Goal: Task Accomplishment & Management: Manage account settings

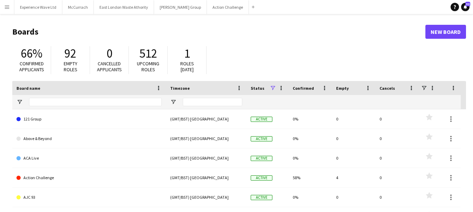
click at [2, 5] on button "Menu" at bounding box center [7, 7] width 14 height 14
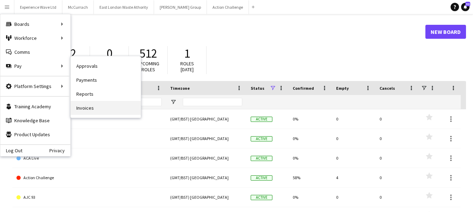
drag, startPoint x: 80, startPoint y: 110, endPoint x: 241, endPoint y: 64, distance: 167.2
click at [80, 109] on link "Invoices" at bounding box center [106, 108] width 70 height 14
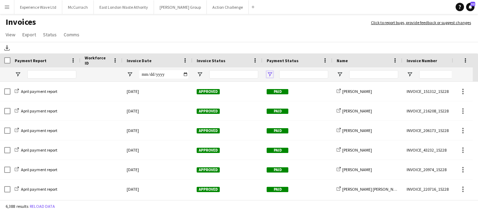
click at [270, 72] on span "Open Filter Menu" at bounding box center [270, 74] width 6 height 6
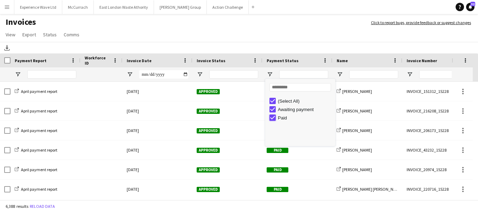
type input "**********"
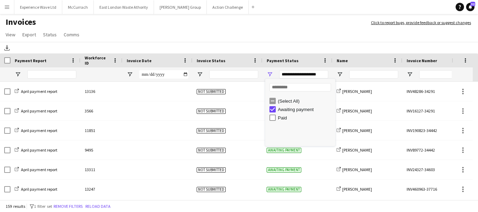
click at [256, 34] on app-page-menu "View Customise view Customise filters Reset Filters Reset View Reset All Export…" at bounding box center [239, 35] width 478 height 13
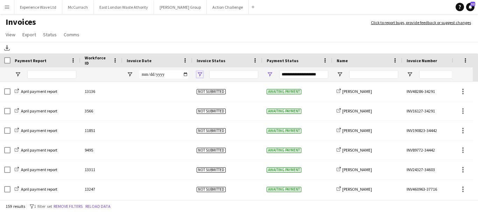
click at [199, 73] on span "Open Filter Menu" at bounding box center [200, 74] width 6 height 6
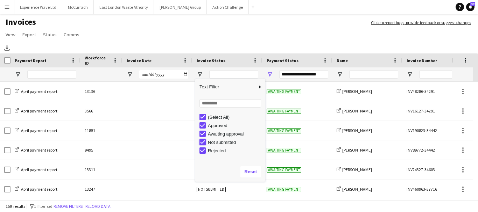
type input "**********"
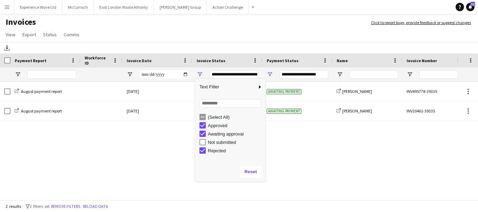
click at [248, 29] on app-page-menu "View Customise view Customise filters Reset Filters Reset View Reset All Export…" at bounding box center [239, 35] width 478 height 13
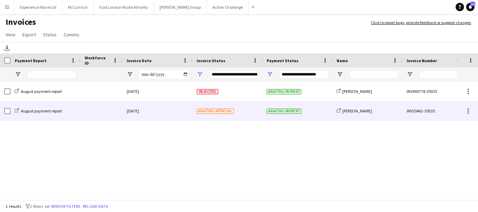
click at [215, 111] on span "Awaiting approval" at bounding box center [215, 111] width 37 height 5
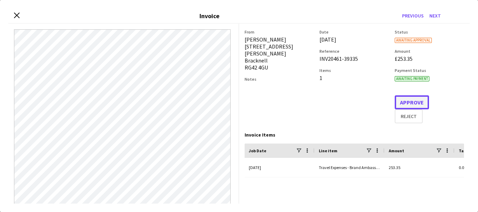
click at [417, 99] on button "Approve" at bounding box center [412, 103] width 34 height 14
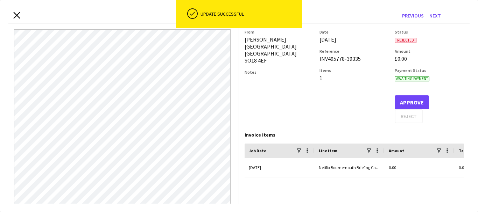
click at [16, 15] on icon at bounding box center [16, 15] width 7 height 7
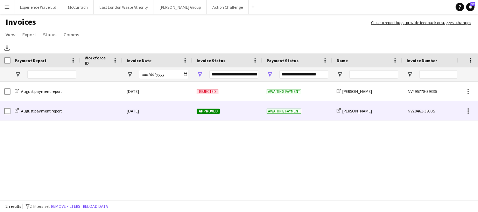
click at [146, 112] on div "[DATE]" at bounding box center [157, 110] width 70 height 19
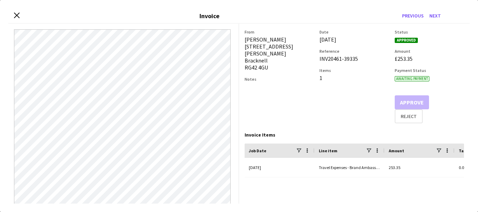
drag, startPoint x: 351, startPoint y: 83, endPoint x: 350, endPoint y: 77, distance: 6.3
click at [351, 82] on div "Date [DATE] Reference INV20461-39335 Items 1" at bounding box center [353, 76] width 69 height 94
drag, startPoint x: 356, startPoint y: 58, endPoint x: 316, endPoint y: 62, distance: 40.4
click at [316, 62] on div "From [PERSON_NAME] [STREET_ADDRESS][PERSON_NAME] 4GU Notes Date [DATE] Referenc…" at bounding box center [354, 76] width 219 height 94
copy div "INV20461-39335"
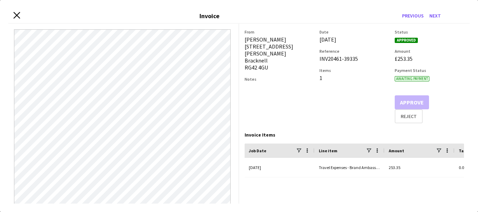
click at [17, 13] on icon "Close invoice dialog" at bounding box center [16, 15] width 7 height 7
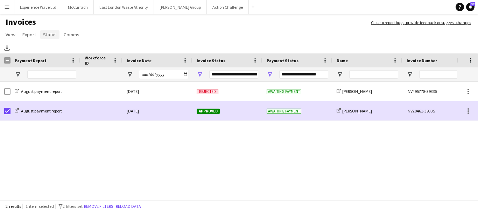
click at [43, 34] on span "Status" at bounding box center [50, 34] width 14 height 6
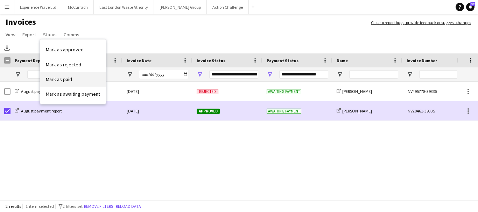
click at [55, 79] on span "Mark as paid" at bounding box center [59, 79] width 26 height 6
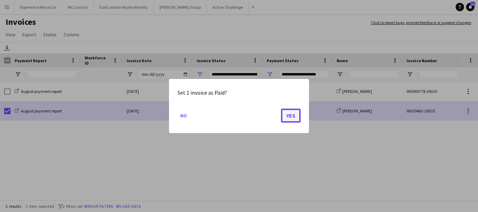
click at [297, 117] on button "Yes" at bounding box center [291, 116] width 20 height 14
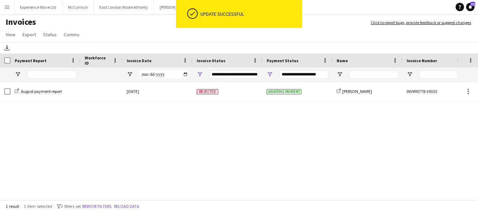
click at [258, 156] on div "August payment report [DATE] Rejected Awaiting payment share-external-link-1 [P…" at bounding box center [228, 139] width 457 height 114
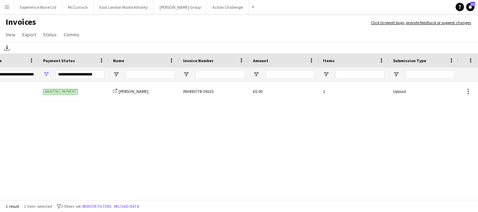
scroll to position [0, 53]
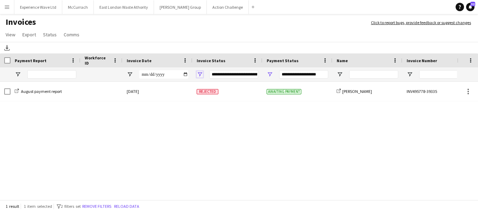
click at [201, 75] on span "Open Filter Menu" at bounding box center [200, 74] width 6 height 6
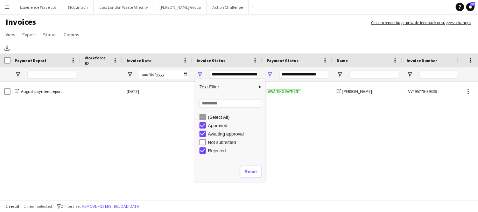
click at [254, 173] on button "Reset" at bounding box center [250, 172] width 21 height 11
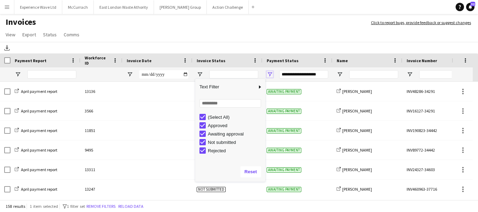
click at [270, 77] on span "Open Filter Menu" at bounding box center [270, 74] width 6 height 6
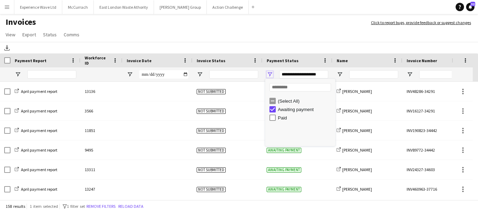
click at [269, 72] on span "Open Filter Menu" at bounding box center [270, 74] width 6 height 6
click at [270, 76] on span "Open Filter Menu" at bounding box center [270, 74] width 6 height 6
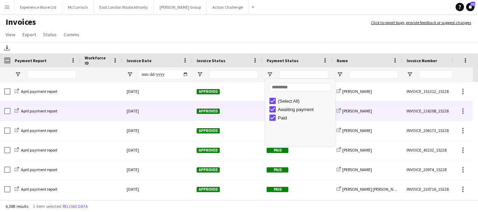
click at [250, 109] on div "Approved" at bounding box center [227, 110] width 70 height 19
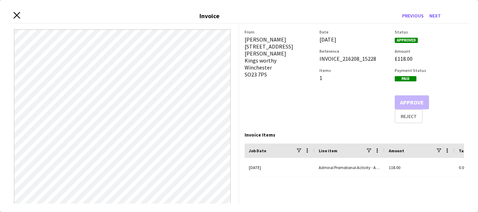
click at [15, 16] on icon "Close invoice dialog" at bounding box center [16, 15] width 7 height 7
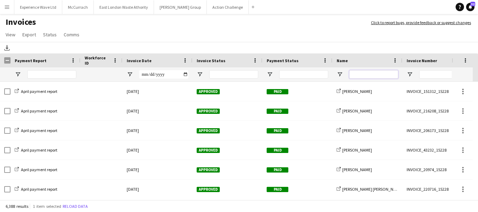
click at [368, 73] on input "Name Filter Input" at bounding box center [373, 74] width 49 height 8
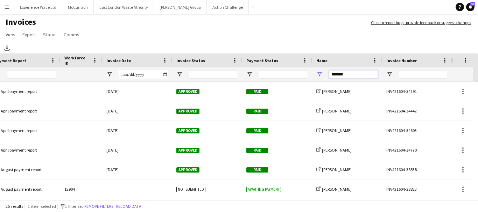
scroll to position [0, 61]
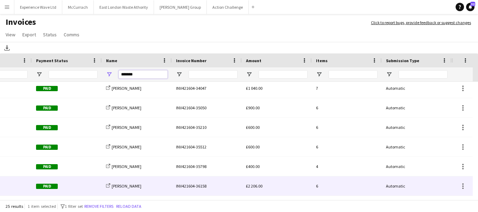
type input "*******"
click at [197, 187] on div "INV421604-36158" at bounding box center [207, 186] width 70 height 19
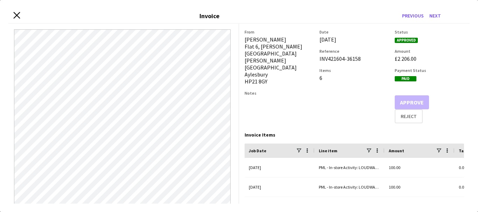
click at [16, 15] on icon at bounding box center [16, 15] width 7 height 7
